Goal: Navigation & Orientation: Find specific page/section

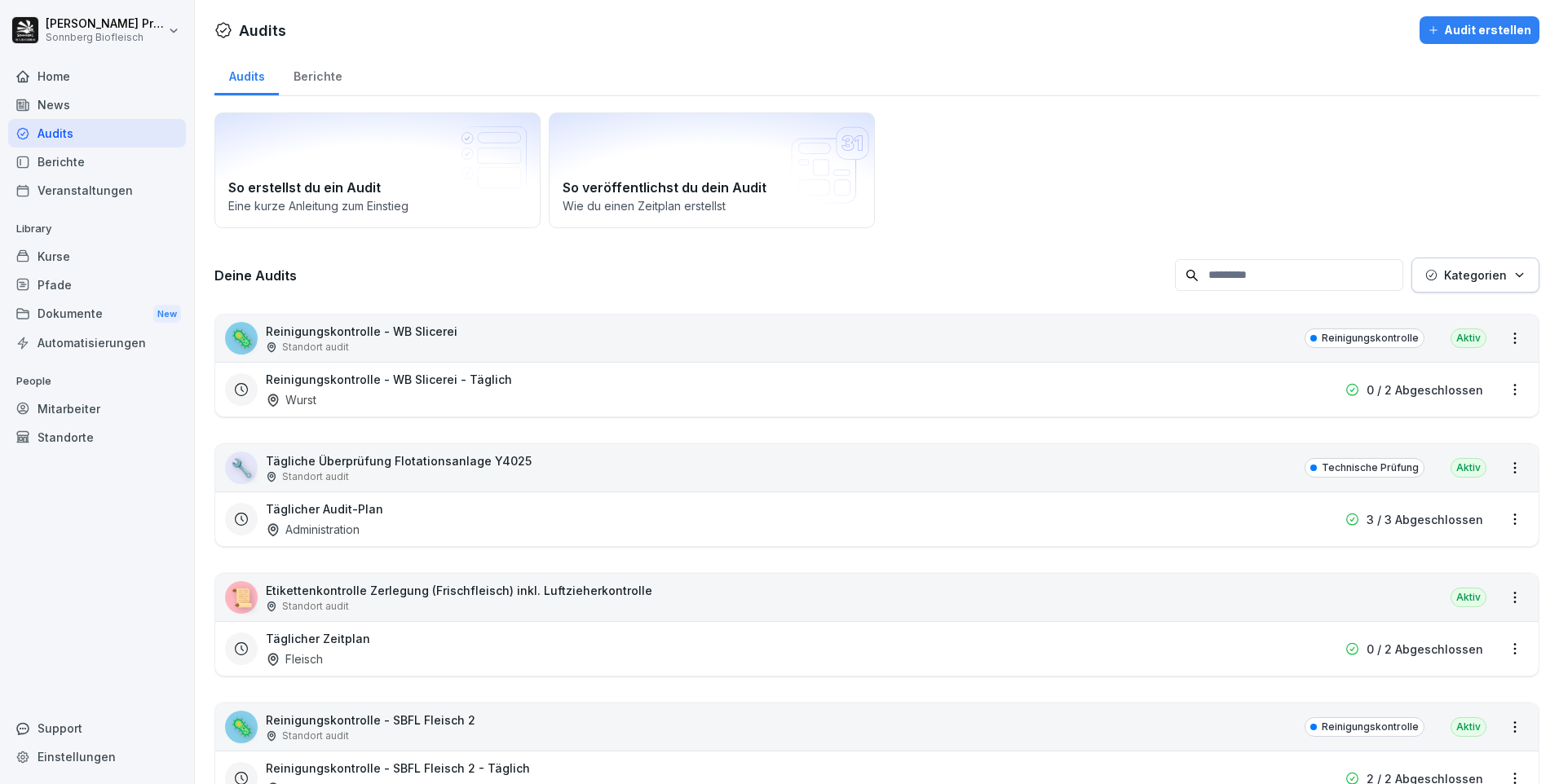
click at [88, 253] on div "Kurse" at bounding box center [97, 256] width 178 height 28
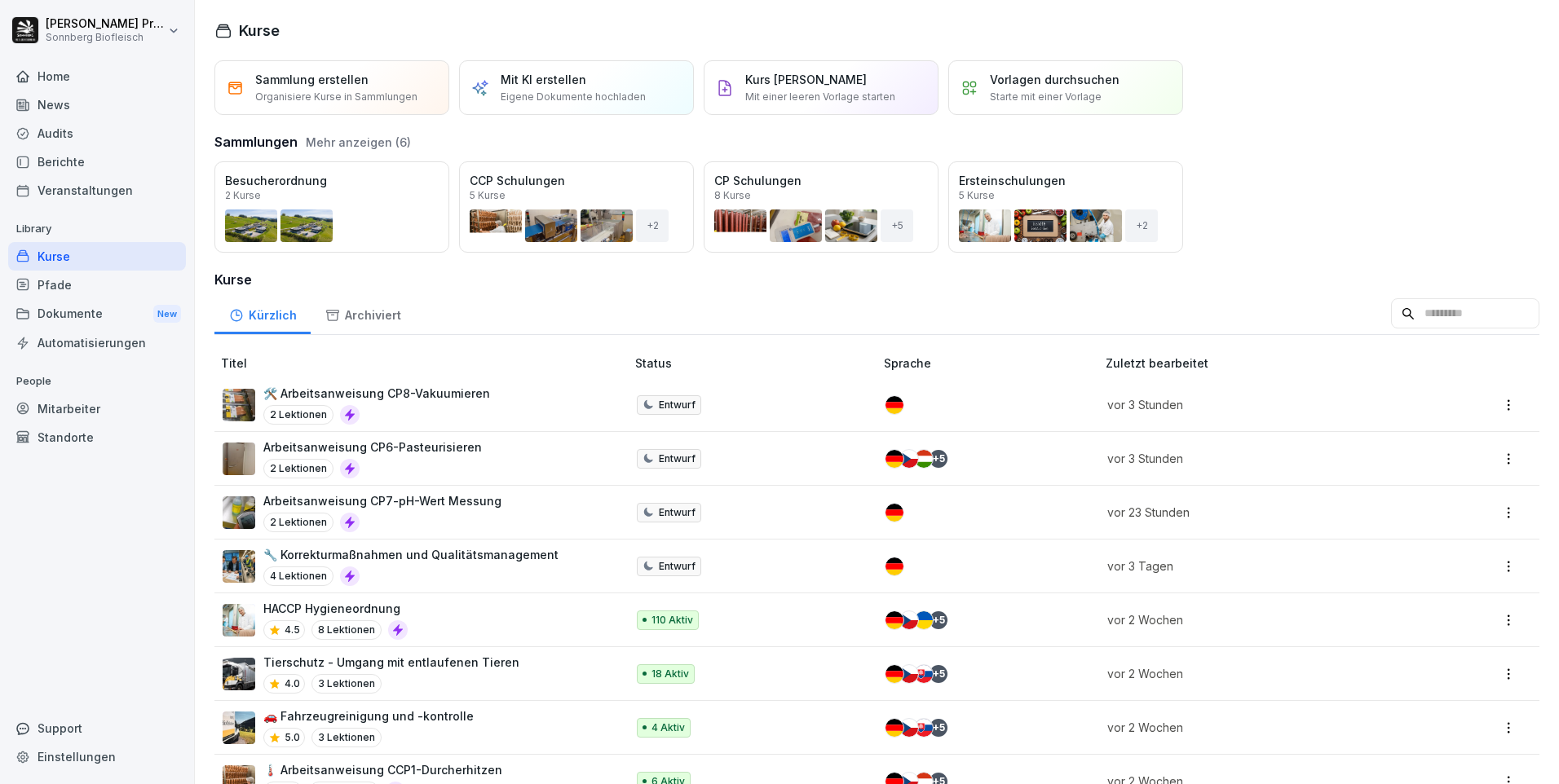
scroll to position [163, 0]
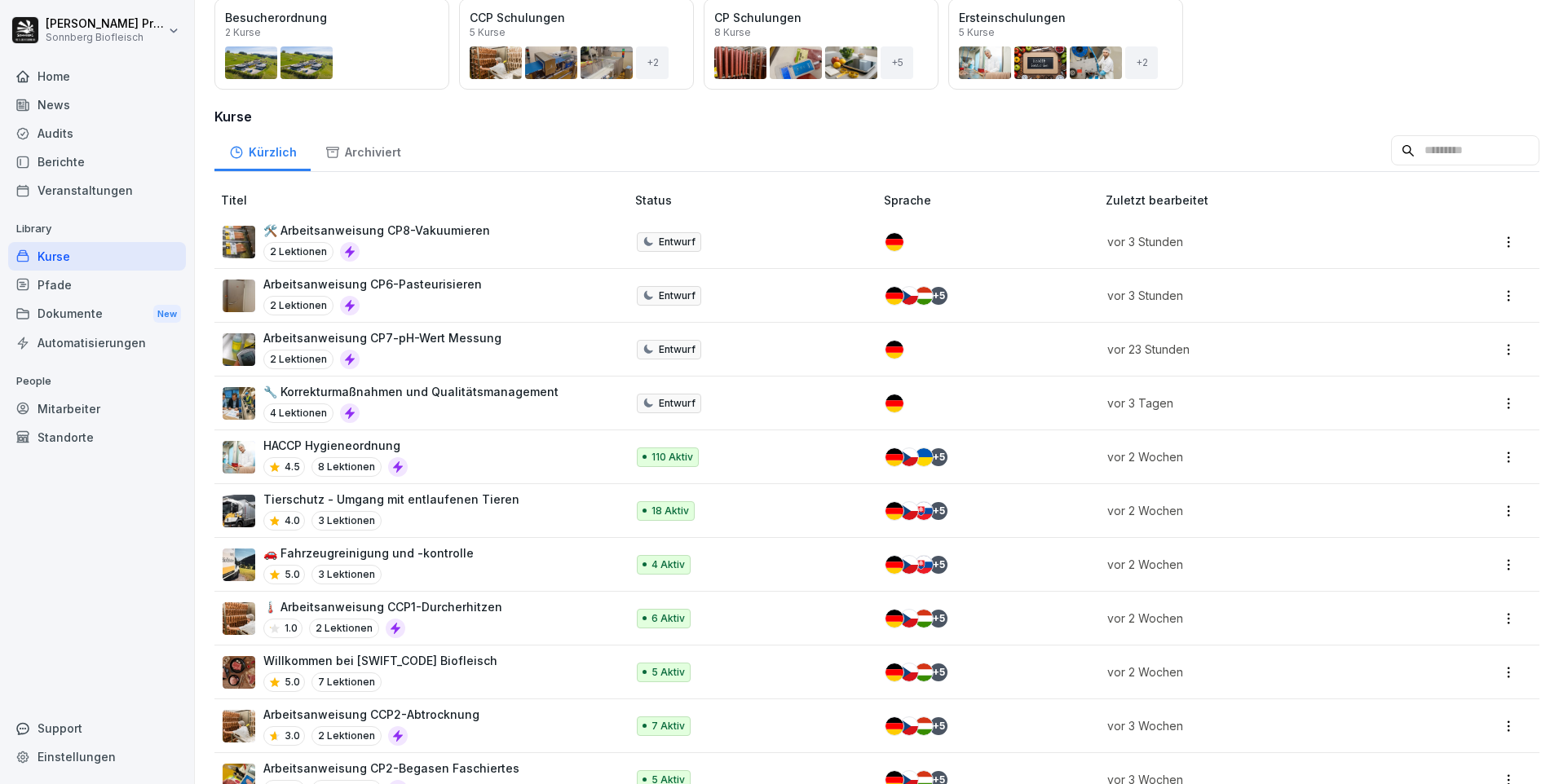
click at [561, 561] on div "🚗 Fahrzeugreinigung und -kontrolle 5.0 3 Lektionen" at bounding box center [416, 564] width 386 height 40
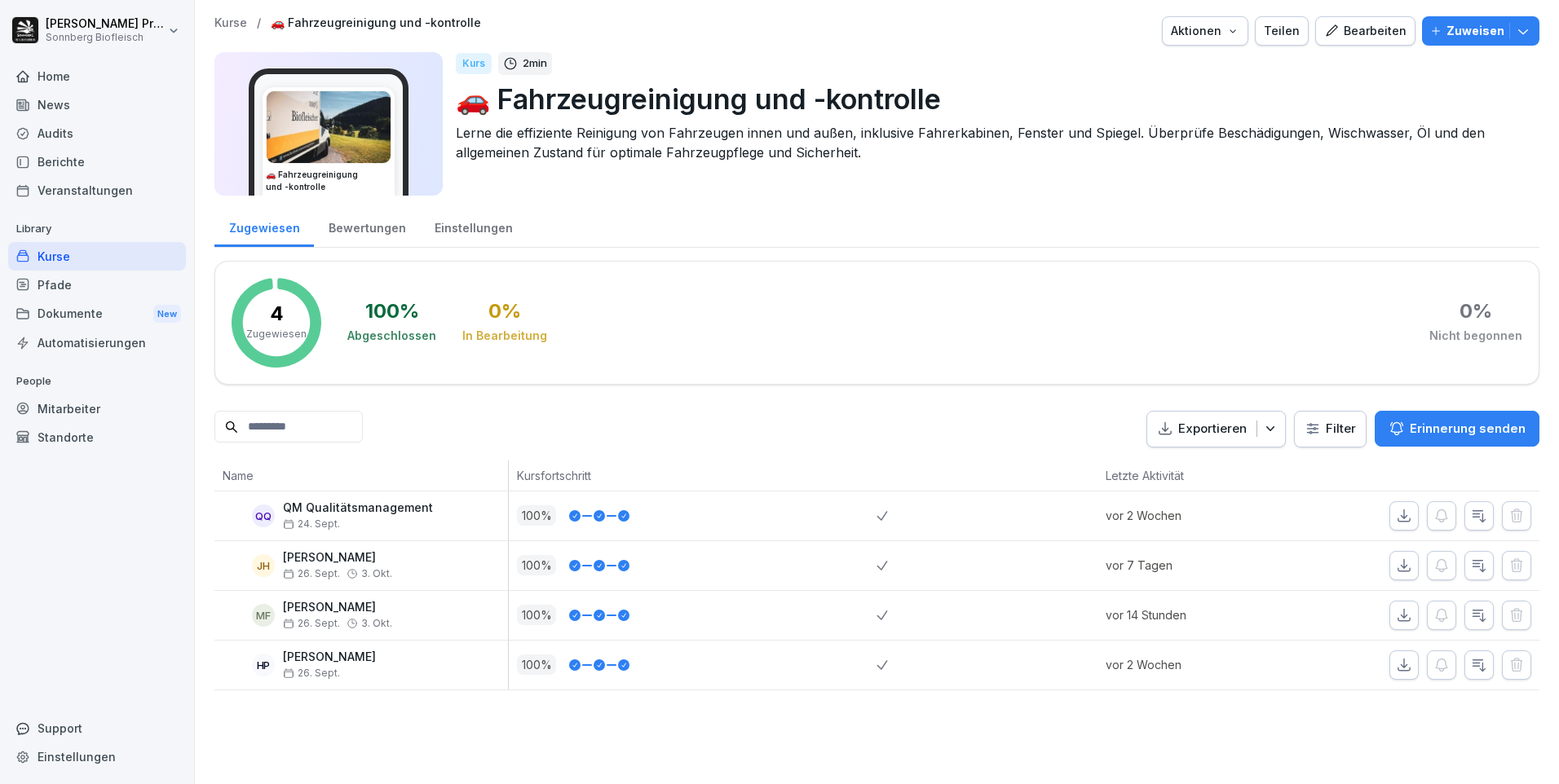
click at [102, 77] on div "Home" at bounding box center [97, 76] width 178 height 28
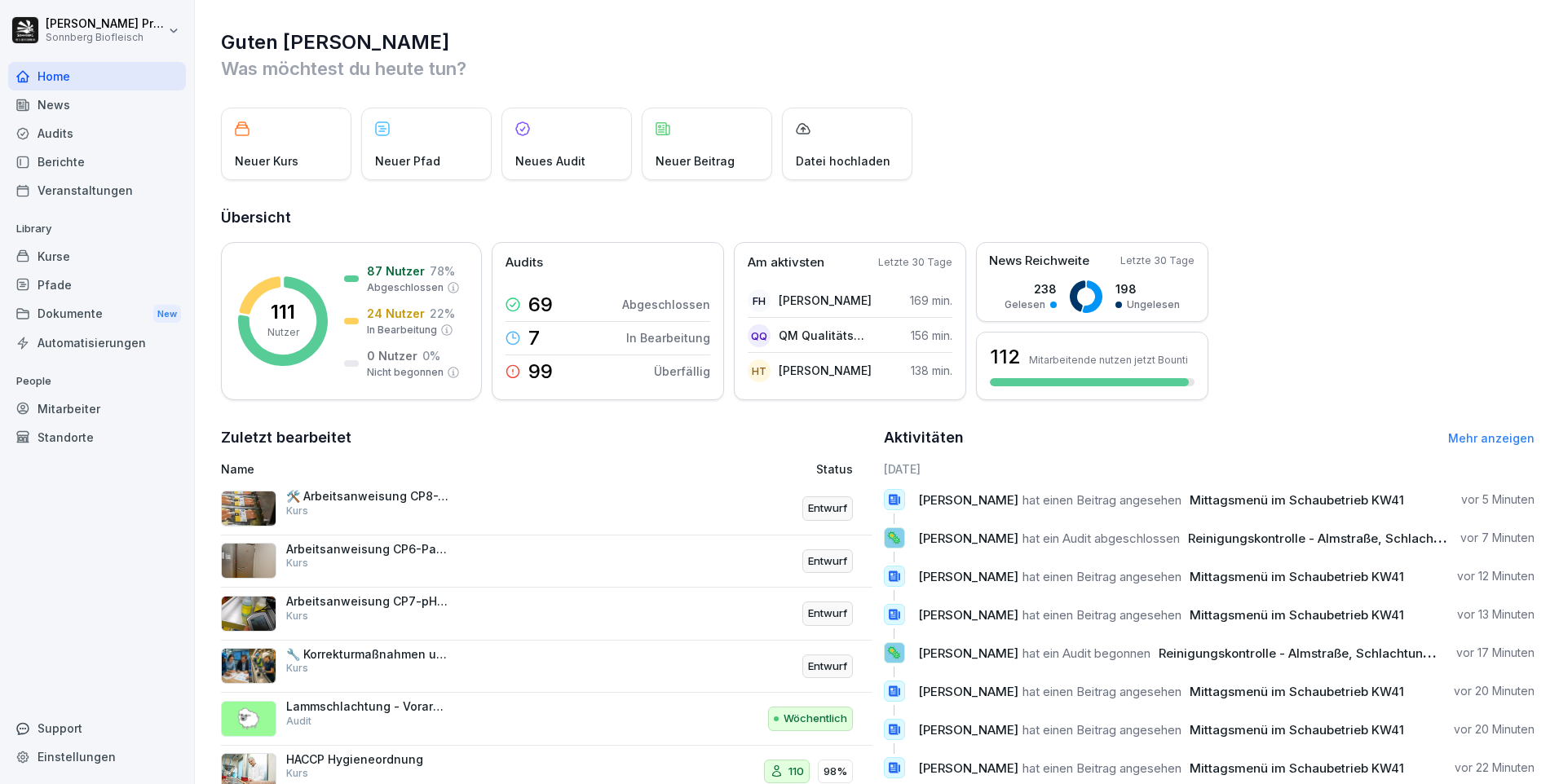
scroll to position [55, 0]
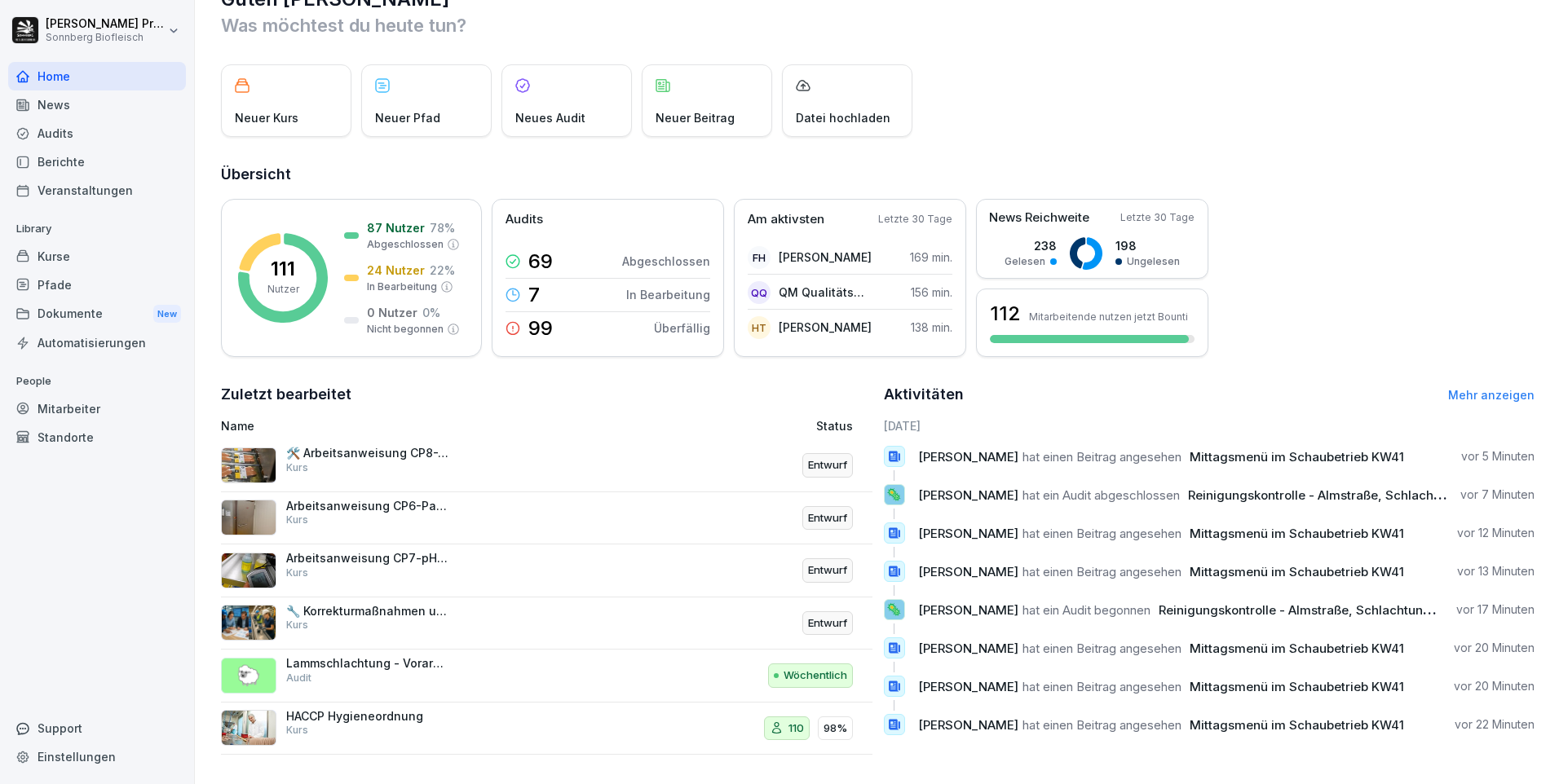
click at [128, 418] on div "Mitarbeiter" at bounding box center [97, 409] width 178 height 28
